Goal: Information Seeking & Learning: Find specific fact

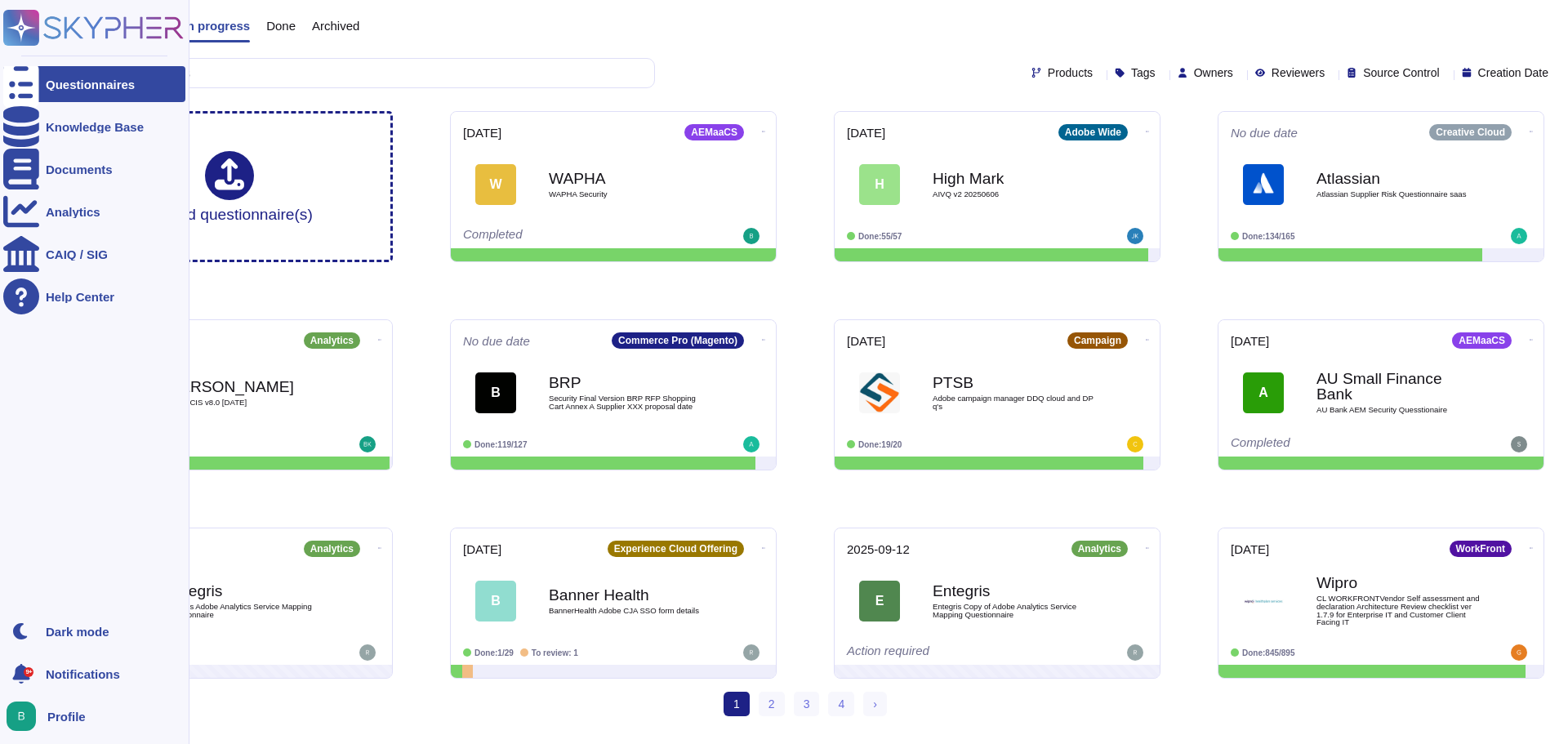
click at [2, 133] on div "Questionnaires Knowledge Base Documents Analytics CAIQ / SIG Help Center Dark m…" at bounding box center [94, 372] width 189 height 744
click at [50, 123] on div "Knowledge Base" at bounding box center [95, 127] width 98 height 13
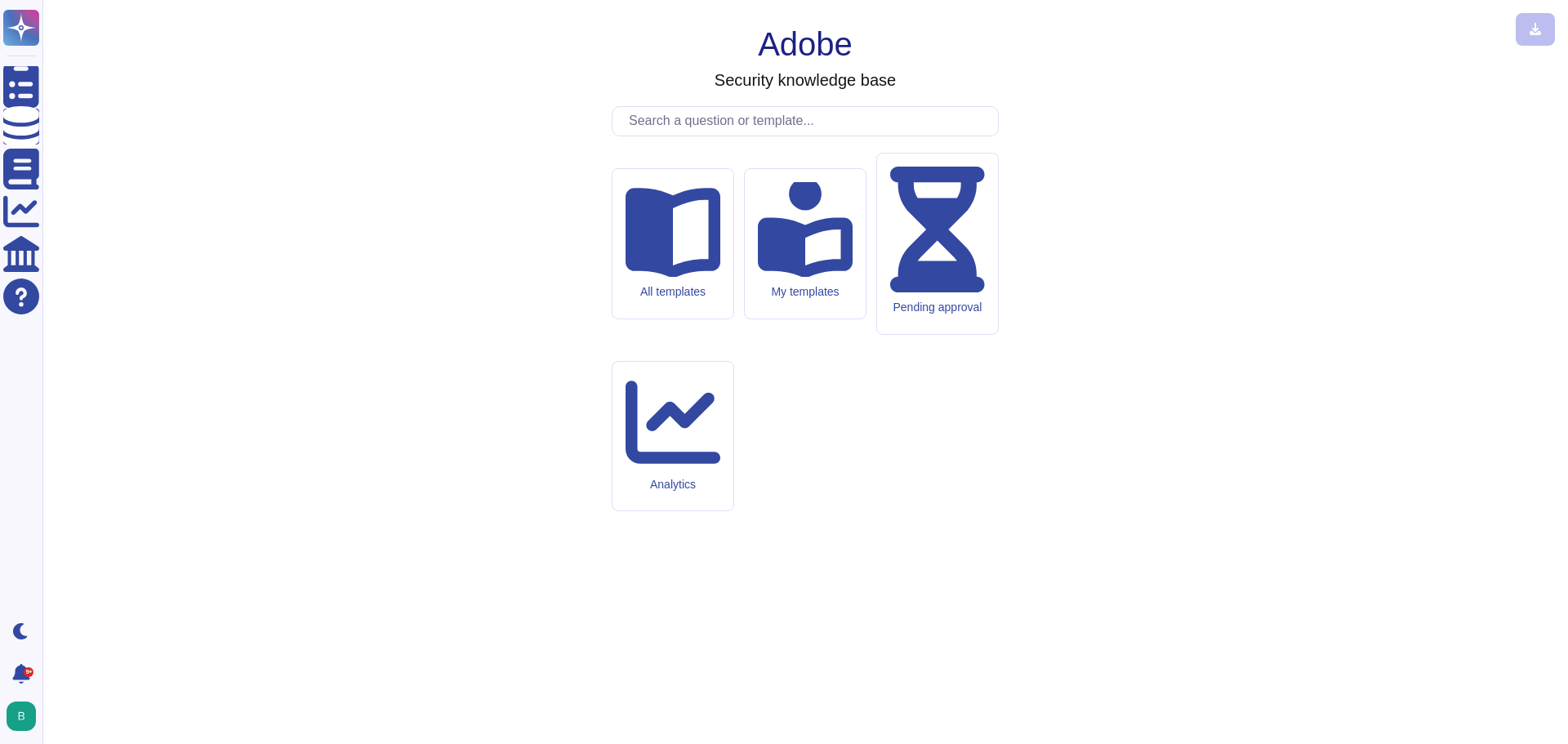
click at [664, 136] on input "text" at bounding box center [809, 121] width 377 height 28
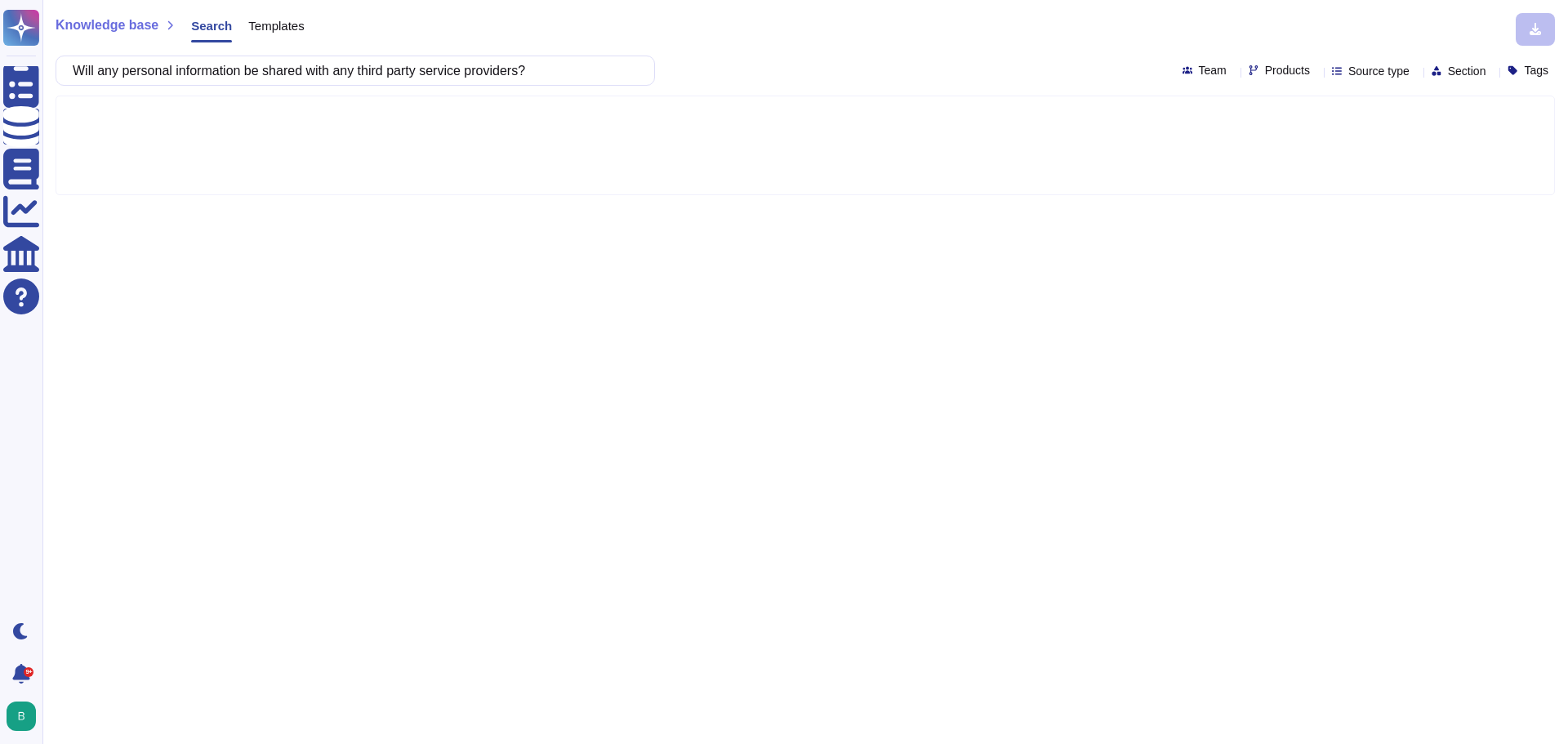
click at [88, 69] on input "Will any personal information be shared with any third party service providers?" at bounding box center [351, 71] width 574 height 28
type input "In RTCDP, will any personal information be shared with any third party service …"
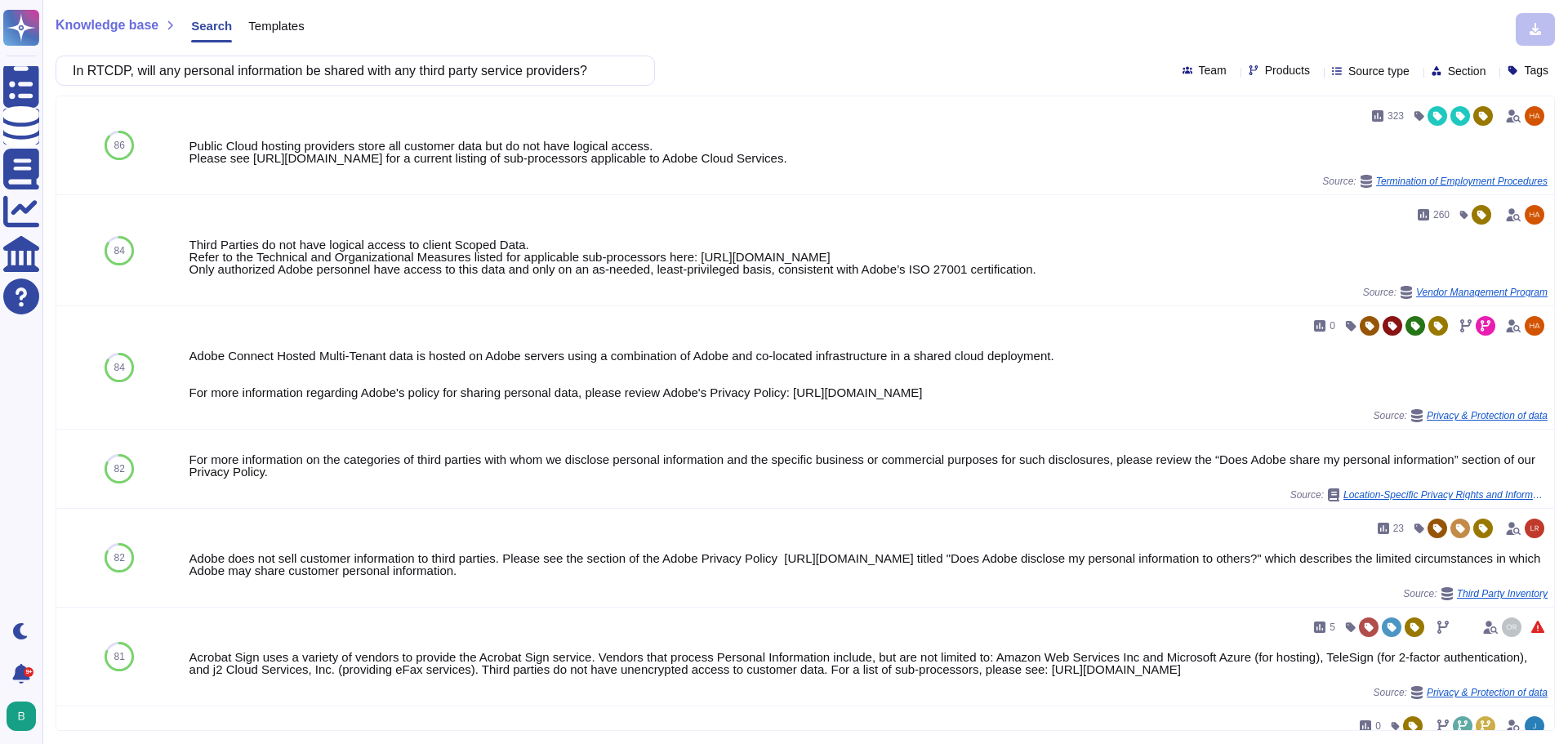
drag, startPoint x: 545, startPoint y: 68, endPoint x: 58, endPoint y: 55, distance: 487.2
click at [58, 55] on div "Knowledge base Search Templates In RTCDP, will any personal information be shar…" at bounding box center [805, 372] width 1525 height 744
click at [720, 71] on div "In RTCDP, will any personal information be shared with any third party service …" at bounding box center [806, 71] width 1500 height 30
